Goal: Transaction & Acquisition: Purchase product/service

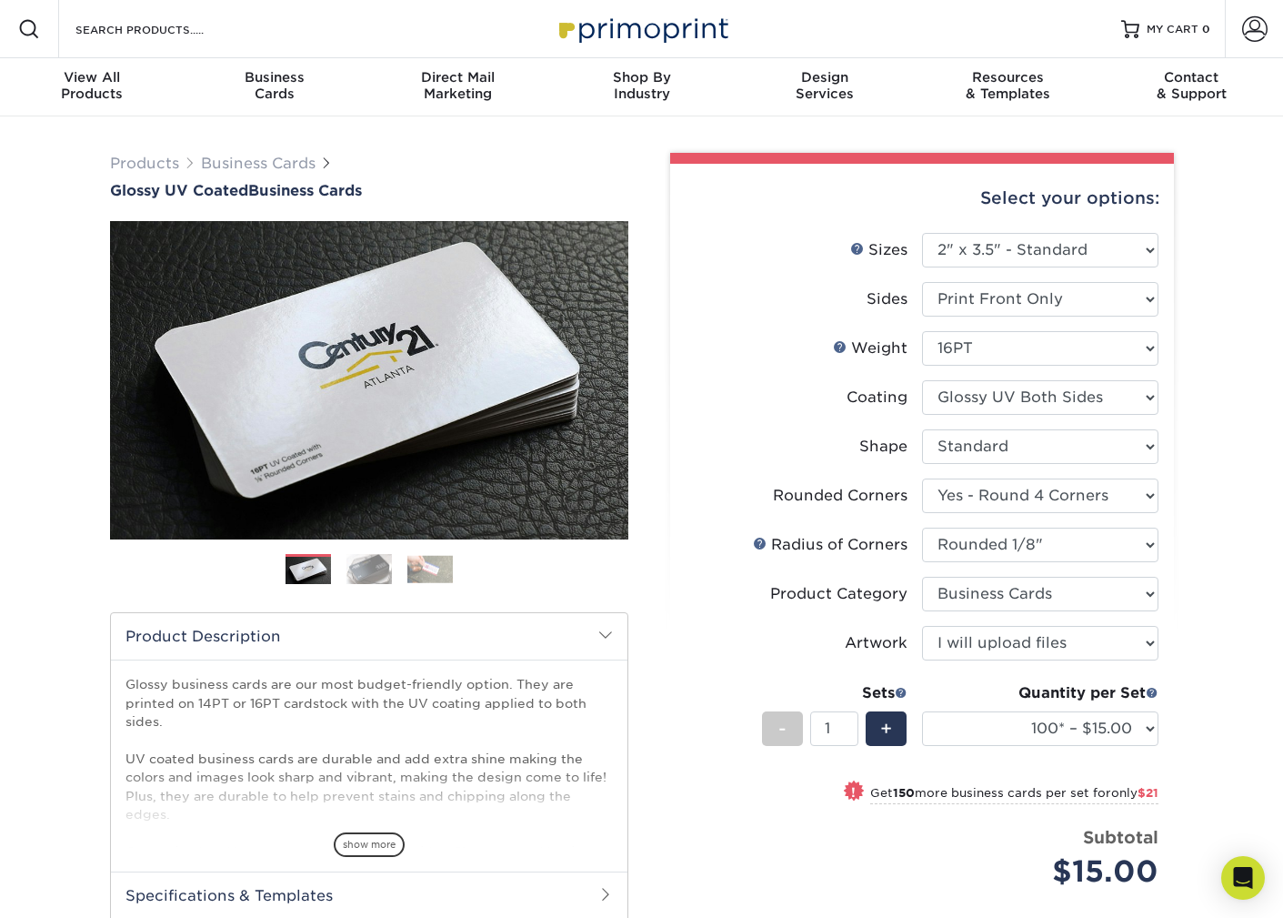
select select "2.00x3.50"
select select "7672df9e-0e0a-464d-8e1f-920c575e4da3"
select select "589680c7-ee9a-431b-9d12-d7aeb1386a97"
select select "3b5148f1-0588-4f88-a218-97bcfdce65c1"
select select "upload"
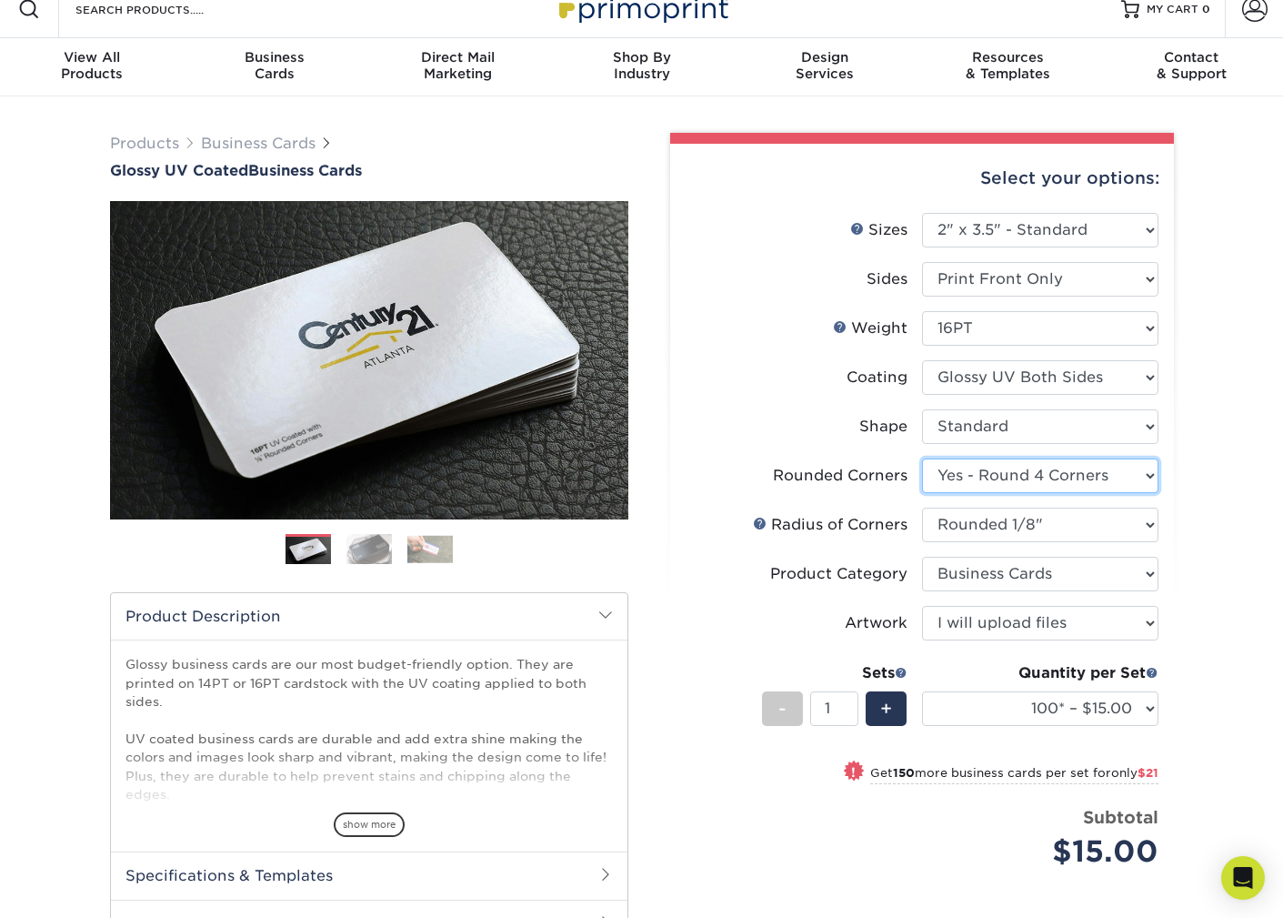
click at [973, 482] on select "Please Select Yes - Round 2 Corners Yes - Round 4 Corners No" at bounding box center [1040, 475] width 236 height 35
select select "0"
click at [922, 458] on select "Please Select Yes - Round 2 Corners Yes - Round 4 Corners No" at bounding box center [1040, 475] width 236 height 35
select select "-1"
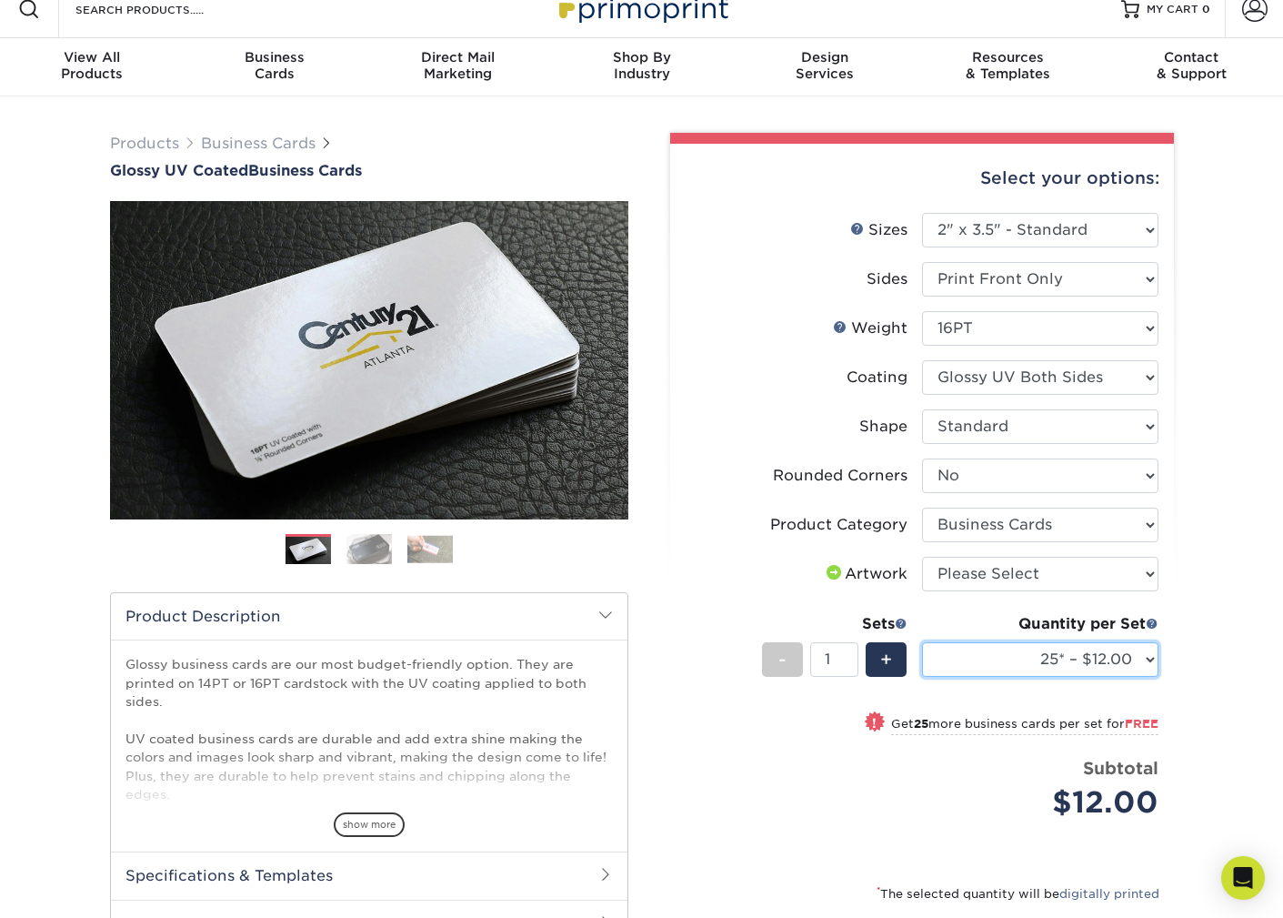
click at [1102, 663] on select "25* – $12.00 50* – $12.00 100* – $12.00 250* – $21.00 500 – $42.00 1000 – $53.0…" at bounding box center [1040, 659] width 236 height 35
select select "100* – $12.00"
click at [922, 642] on select "25* – $12.00 50* – $12.00 100* – $12.00 250* – $21.00 500 – $42.00 1000 – $53.0…" at bounding box center [1040, 659] width 236 height 35
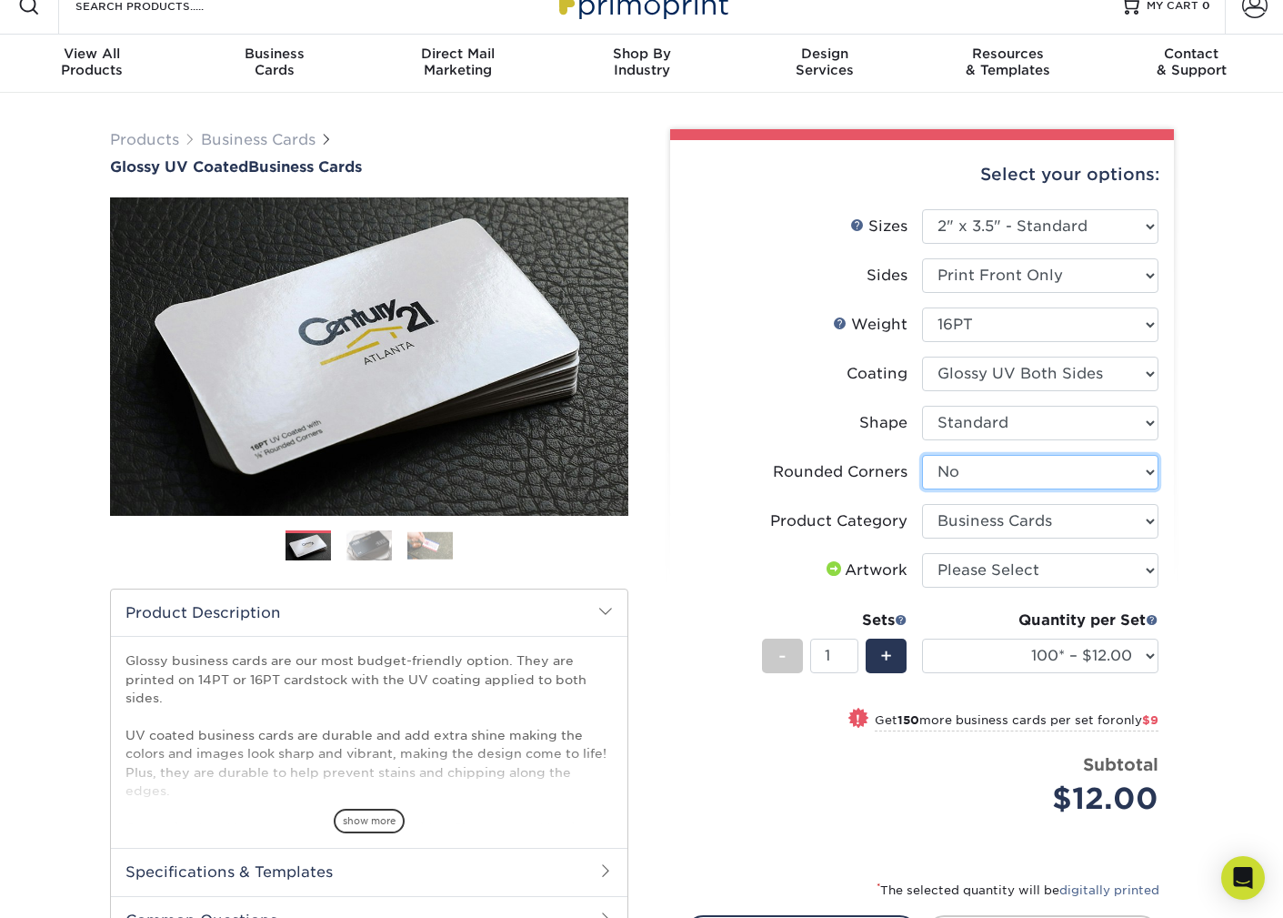
click at [1025, 461] on select "Please Select Yes - Round 2 Corners Yes - Round 4 Corners No" at bounding box center [1040, 472] width 236 height 35
select select "7672df9e-0e0a-464d-8e1f-920c575e4da3"
click at [922, 455] on select "Please Select Yes - Round 2 Corners Yes - Round 4 Corners No" at bounding box center [1040, 472] width 236 height 35
select select "-1"
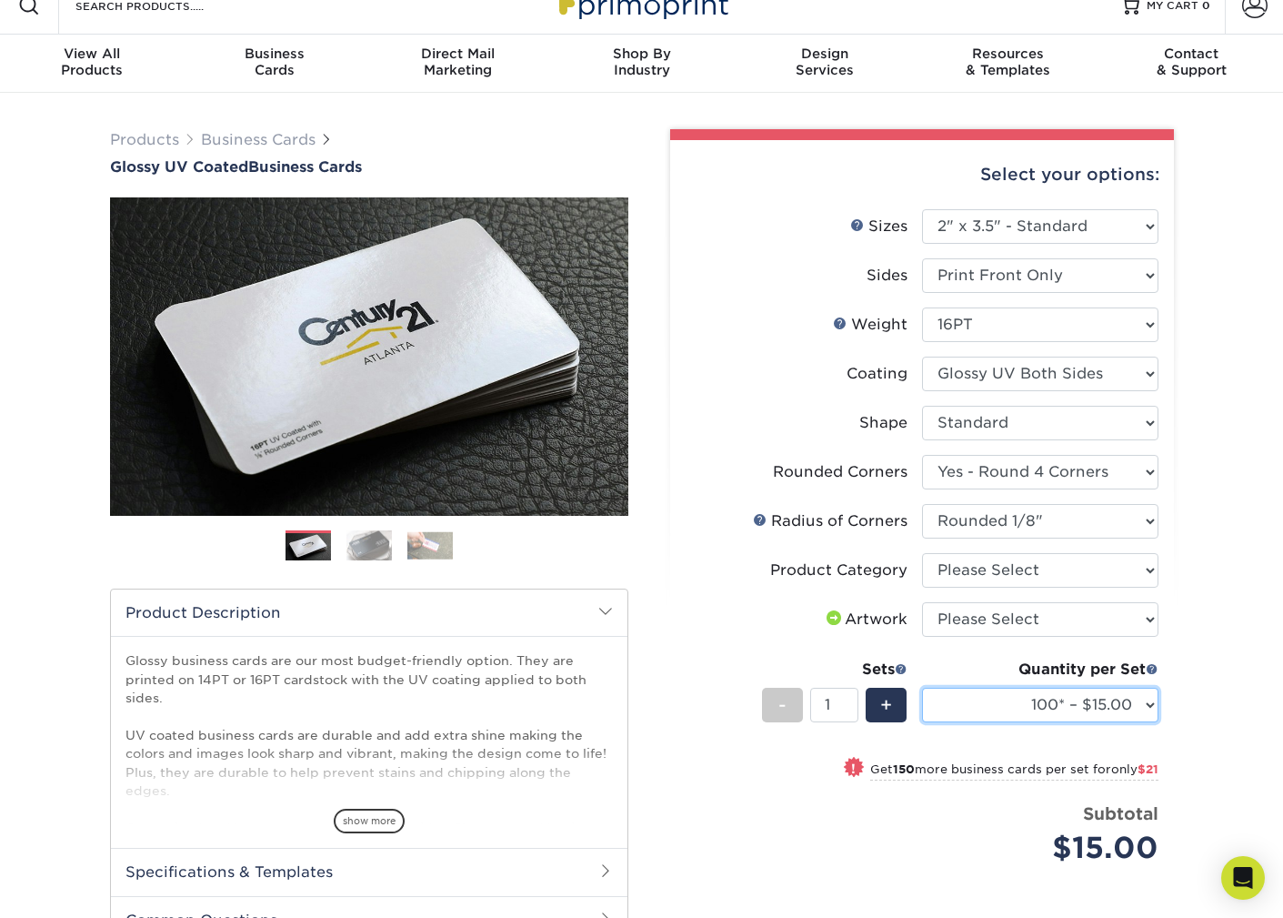
click at [1040, 701] on select "100* – $15.00 250* – $36.00 500 – $72.00 1000 – $89.00 2500 – $154.00 5000 – $2…" at bounding box center [1040, 705] width 236 height 35
click at [922, 688] on select "100* – $15.00 250* – $36.00 500 – $72.00 1000 – $89.00 2500 – $154.00 5000 – $2…" at bounding box center [1040, 705] width 236 height 35
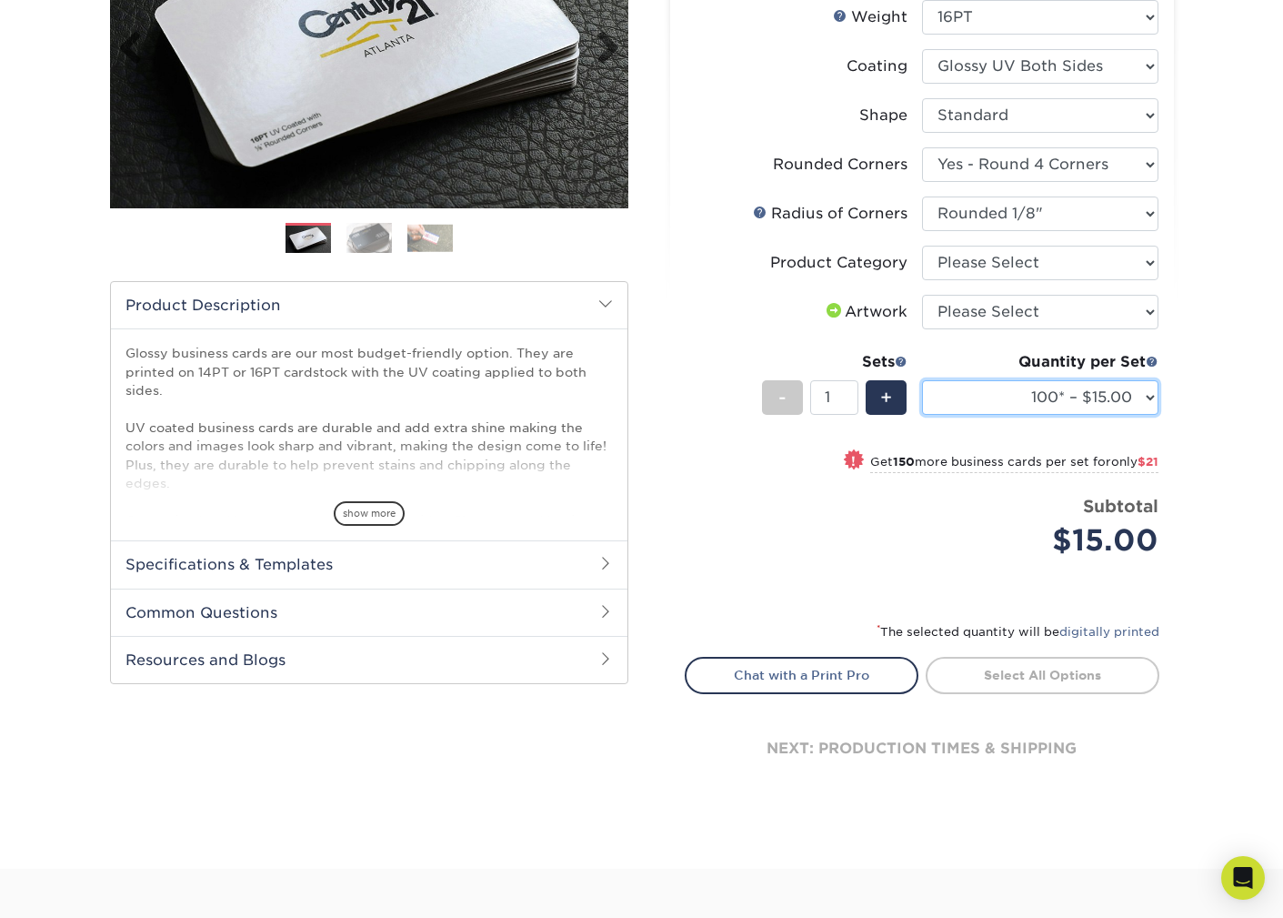
scroll to position [332, 0]
